Goal: Communication & Community: Ask a question

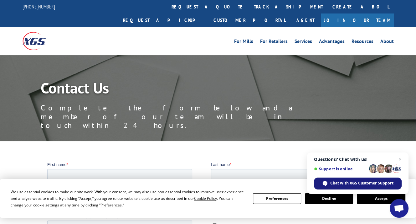
click at [381, 183] on span "Chat with XGS Customer Support" at bounding box center [361, 183] width 63 height 6
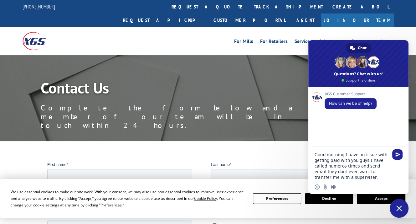
type textarea "Good morning I have an issue with getting paid with you guys I have called nume…"
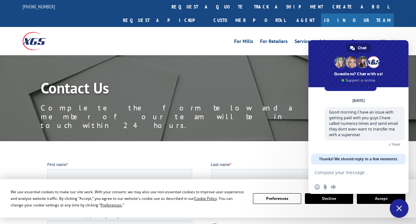
scroll to position [21, 0]
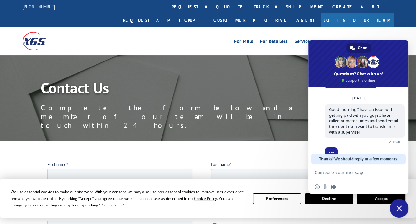
type textarea "k"
click at [372, 200] on button "Accept" at bounding box center [381, 198] width 48 height 11
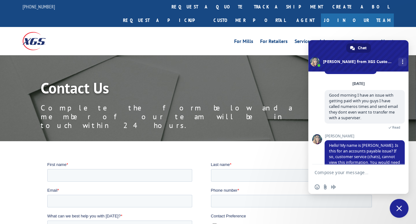
scroll to position [44, 0]
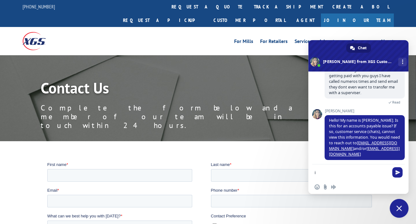
type textarea "i"
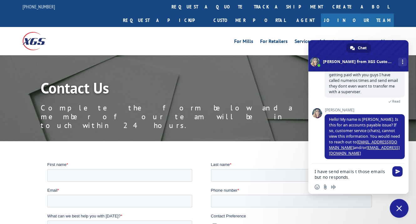
click at [355, 170] on textarea "I have send emails t those emails but no responds." at bounding box center [352, 173] width 74 height 11
click at [327, 177] on textarea "I have send emails to those emails but no responds." at bounding box center [352, 173] width 74 height 11
type textarea "I have send emails to those emails but no one responds."
click at [397, 174] on span "Send" at bounding box center [397, 171] width 10 height 10
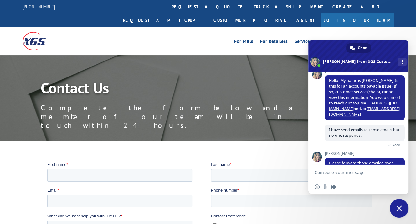
scroll to position [111, 0]
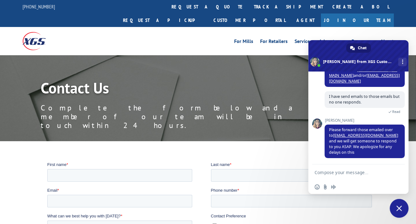
click at [361, 171] on textarea "Compose your message..." at bounding box center [352, 172] width 74 height 6
type textarea "o"
type textarea "Ok I will try again."
click at [395, 174] on span "Send" at bounding box center [397, 172] width 10 height 10
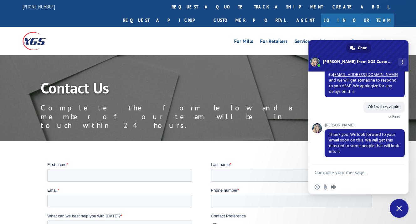
scroll to position [135, 0]
